Goal: Navigation & Orientation: Understand site structure

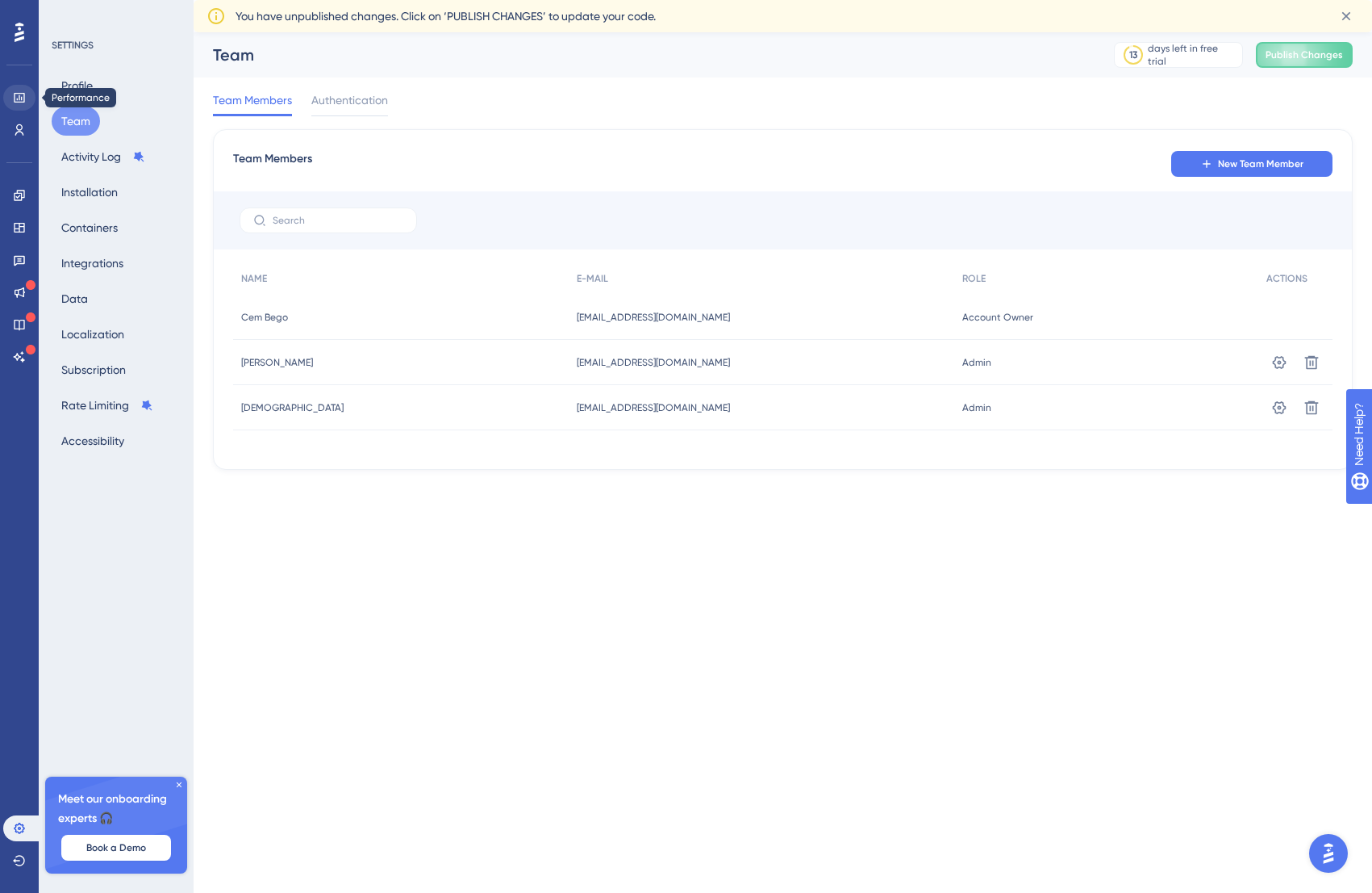
click at [20, 96] on icon at bounding box center [18, 97] width 12 height 12
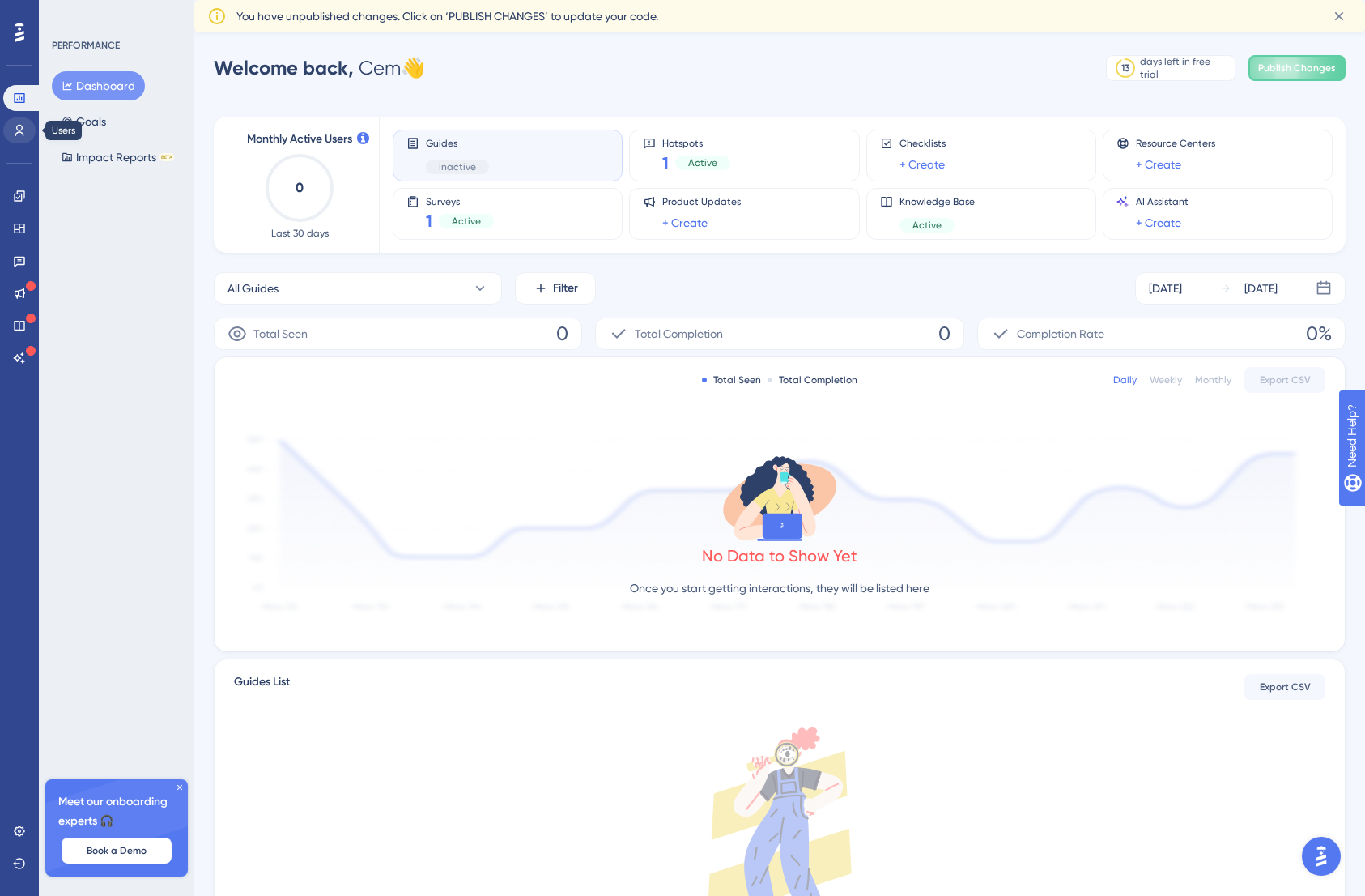
click at [21, 133] on icon at bounding box center [19, 130] width 9 height 12
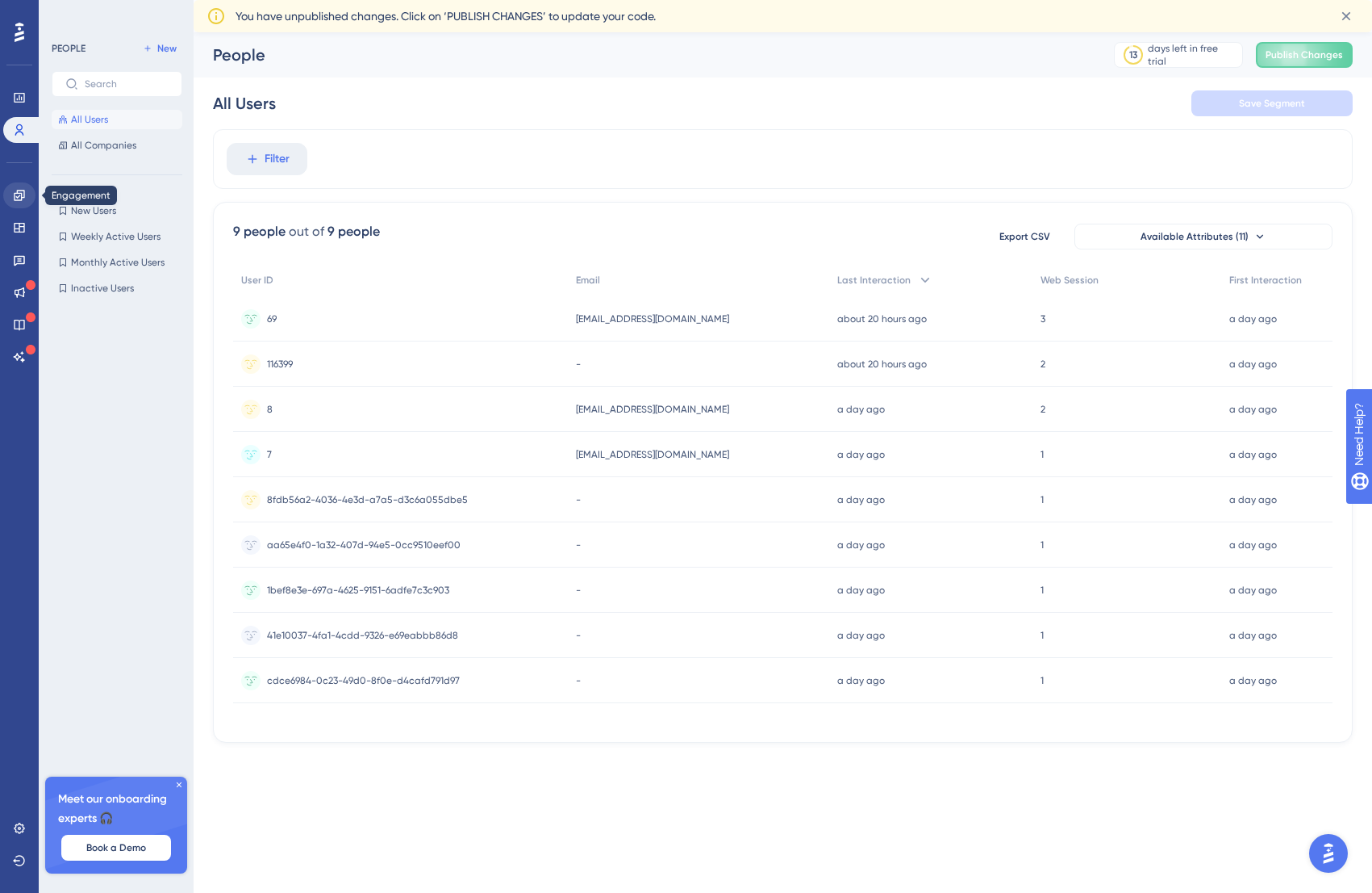
click at [24, 198] on icon at bounding box center [18, 194] width 11 height 11
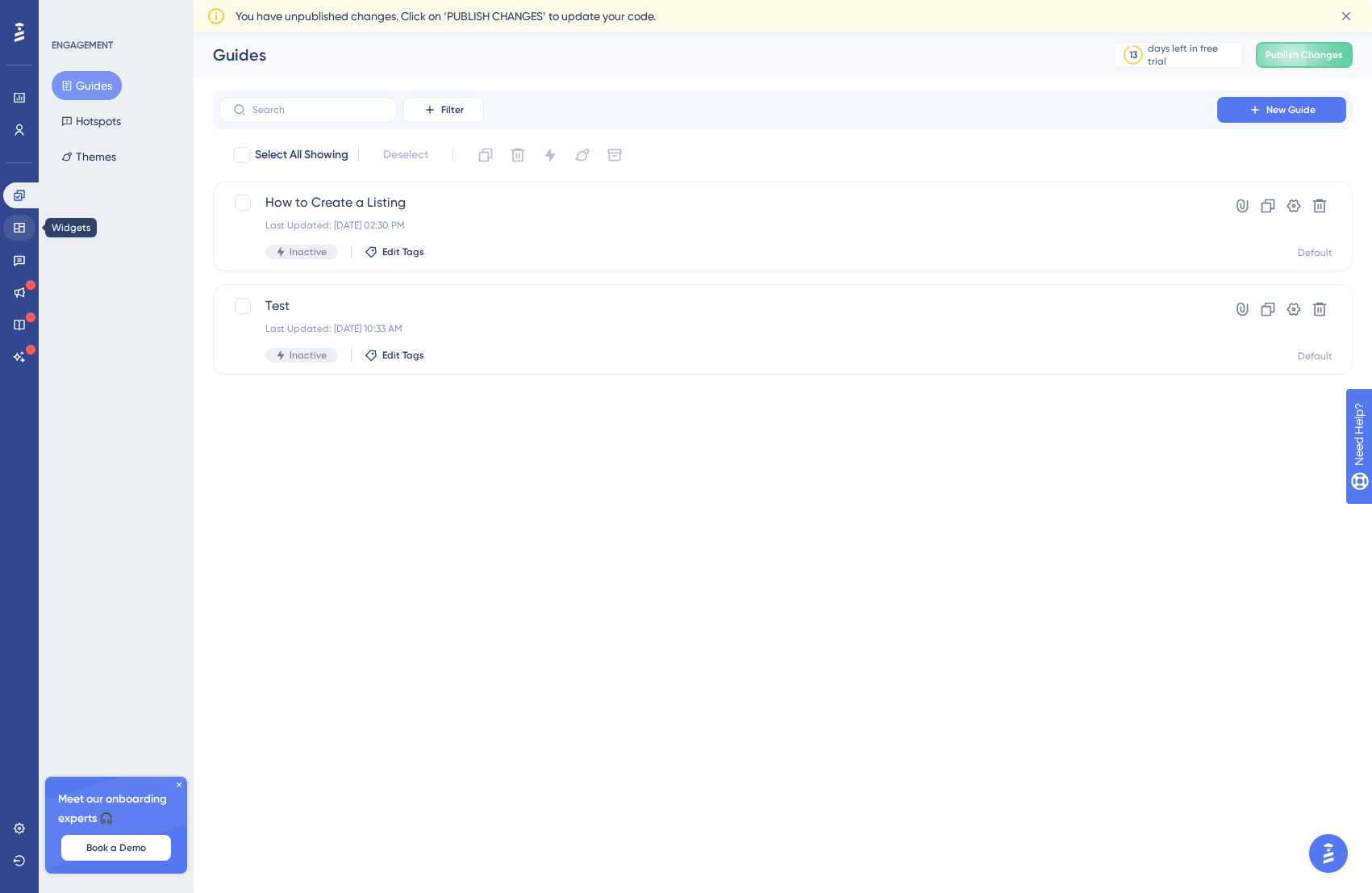
click at [24, 228] on icon at bounding box center [18, 228] width 11 height 10
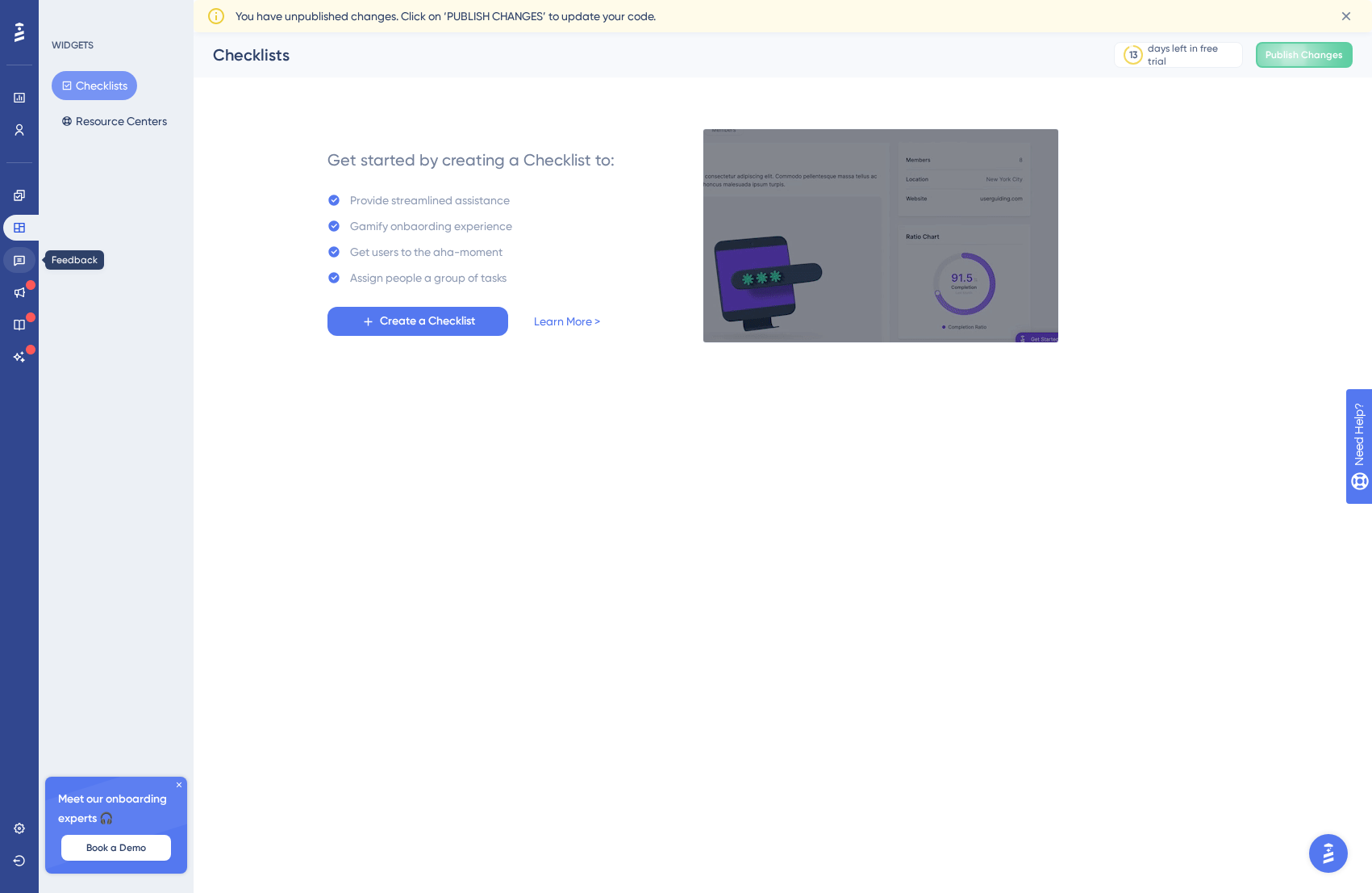
click at [21, 259] on icon at bounding box center [19, 260] width 12 height 11
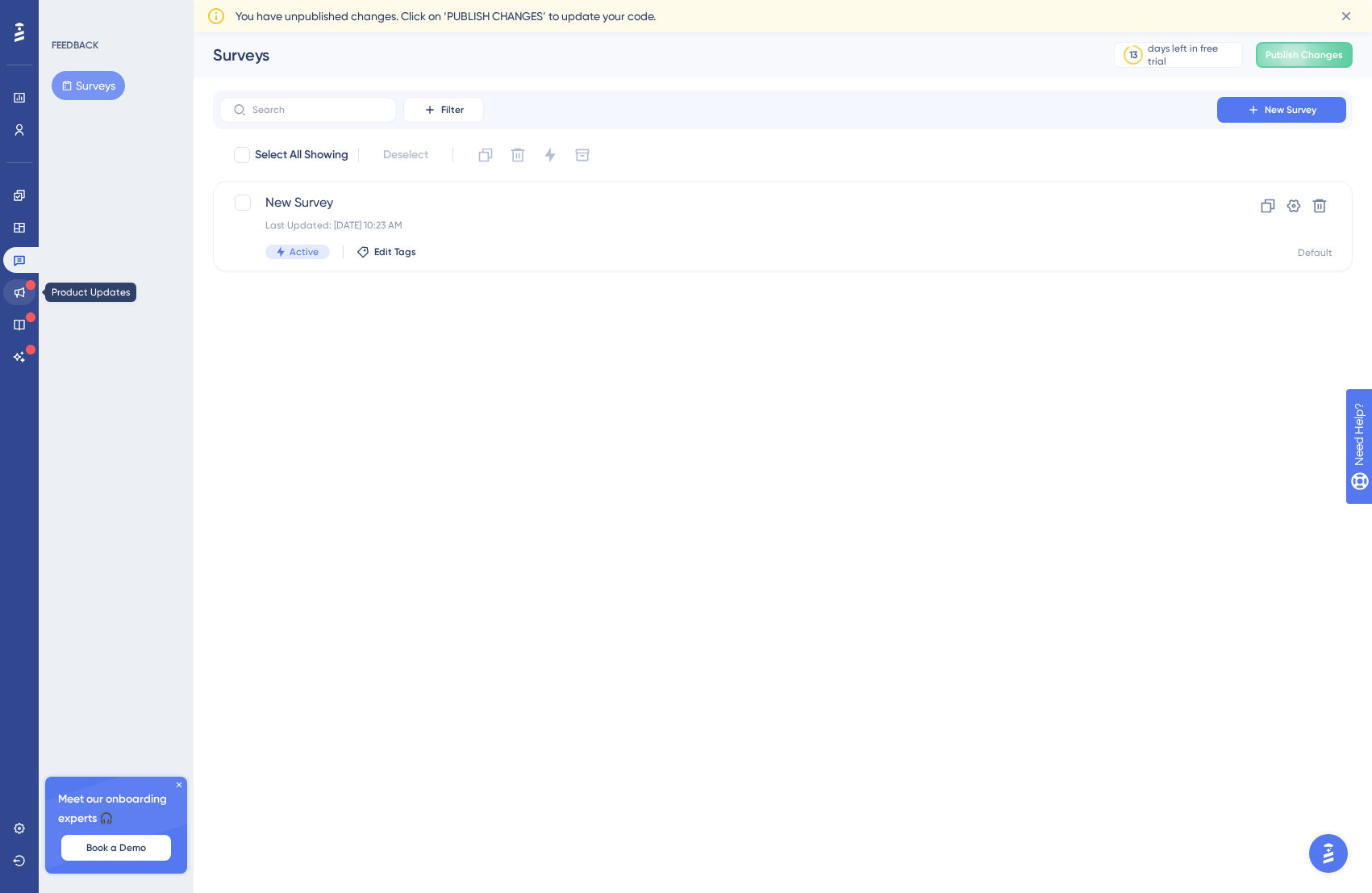
click at [21, 287] on icon at bounding box center [18, 291] width 12 height 12
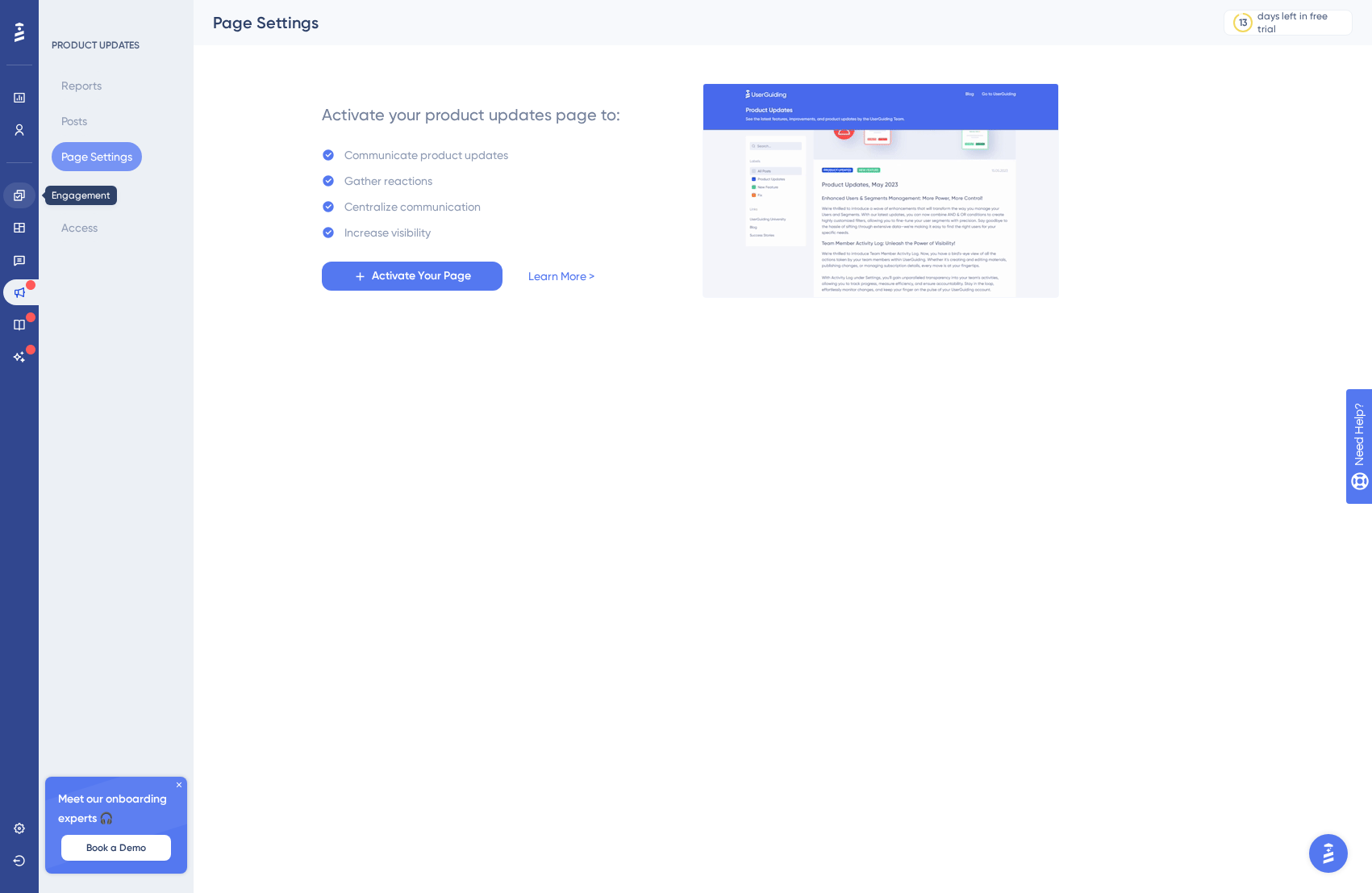
click at [21, 191] on icon at bounding box center [18, 194] width 12 height 12
